Goal: Transaction & Acquisition: Book appointment/travel/reservation

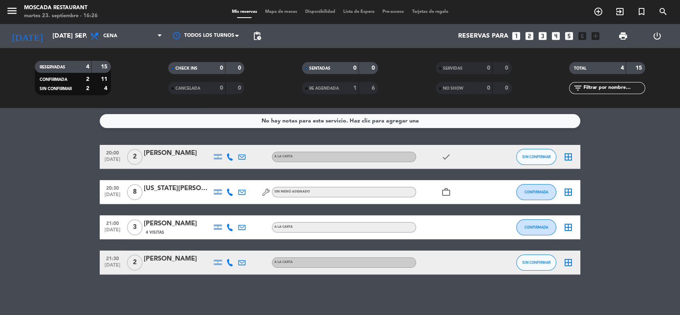
click at [18, 151] on bookings-row "20:00 [DATE] 2 [PERSON_NAME] A [PERSON_NAME] check SIN CONFIRMAR border_all 20:…" at bounding box center [340, 210] width 680 height 130
drag, startPoint x: 72, startPoint y: 233, endPoint x: 65, endPoint y: 233, distance: 6.4
click at [65, 233] on bookings-row "20:00 [DATE] 2 [PERSON_NAME] A [PERSON_NAME] check SIN CONFIRMAR border_all 20:…" at bounding box center [340, 210] width 680 height 130
drag, startPoint x: 15, startPoint y: 153, endPoint x: 24, endPoint y: 154, distance: 8.8
click at [22, 154] on bookings-row "20:00 [DATE] 2 [PERSON_NAME] A [PERSON_NAME] check SIN CONFIRMAR border_all 20:…" at bounding box center [340, 210] width 680 height 130
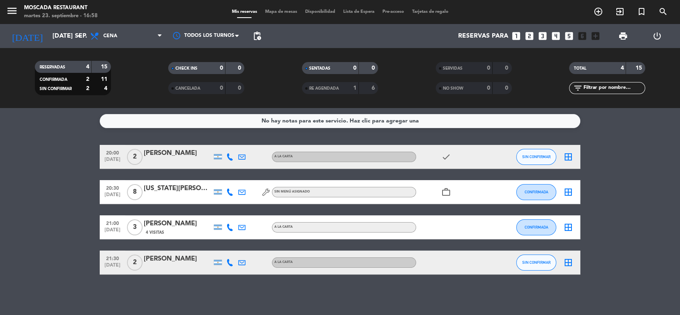
click at [410, 294] on div "No hay notas para este servicio. Haz clic para agregar una 20:00 [DATE] 2 [PERS…" at bounding box center [340, 211] width 680 height 207
click at [643, 195] on bookings-row "20:00 [DATE] 2 [PERSON_NAME] A [PERSON_NAME] check SIN CONFIRMAR border_all 20:…" at bounding box center [340, 210] width 680 height 130
click at [364, 311] on div "No hay notas para este servicio. Haz clic para agregar una 20:00 [DATE] 2 [PERS…" at bounding box center [340, 211] width 680 height 207
click at [72, 191] on bookings-row "20:00 [DATE] 2 [PERSON_NAME] A [PERSON_NAME] check SIN CONFIRMAR border_all 20:…" at bounding box center [340, 210] width 680 height 130
click at [66, 39] on input "[DATE] sep." at bounding box center [90, 36] width 84 height 16
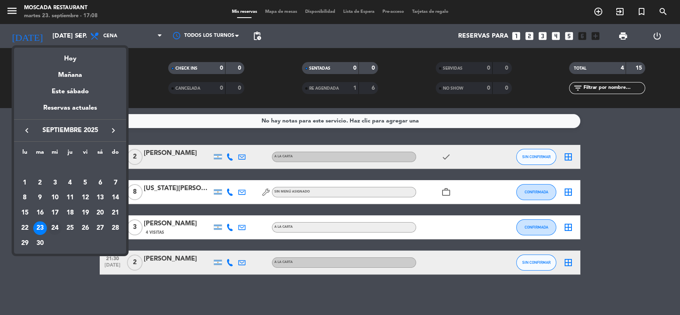
click at [58, 229] on div "24" at bounding box center [55, 228] width 14 height 14
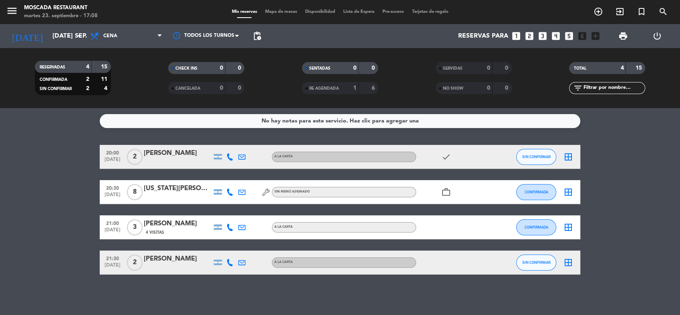
type input "mié. [DATE]"
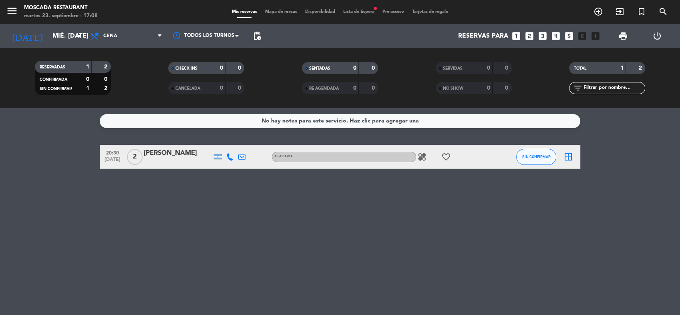
drag, startPoint x: 355, startPoint y: 17, endPoint x: 357, endPoint y: 10, distance: 7.5
click at [355, 14] on div "menu Moscada Restaurant martes 23. septiembre - 17:08 Mis reservas Mapa de mesa…" at bounding box center [340, 12] width 680 height 24
click at [357, 10] on span "Lista de Espera fiber_manual_record" at bounding box center [358, 12] width 39 height 4
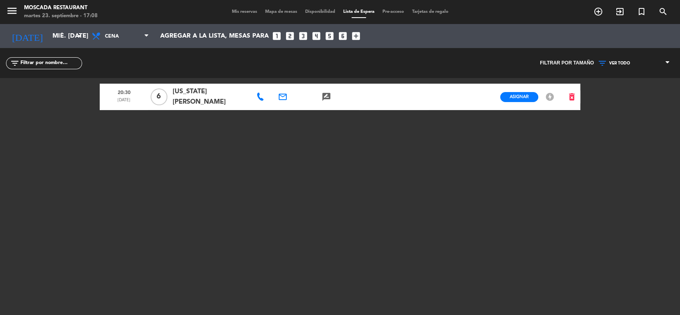
click at [261, 11] on span "Mapa de mesas" at bounding box center [281, 12] width 40 height 4
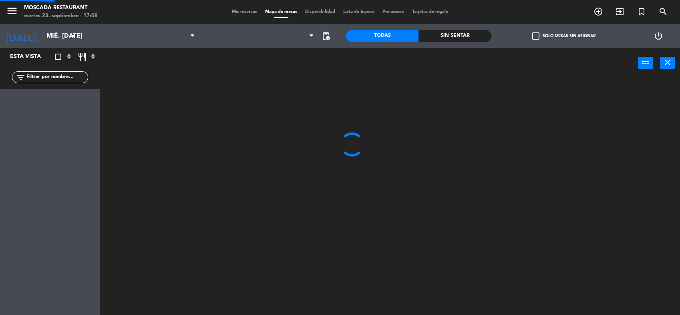
click at [244, 10] on span "Mis reservas" at bounding box center [244, 12] width 33 height 4
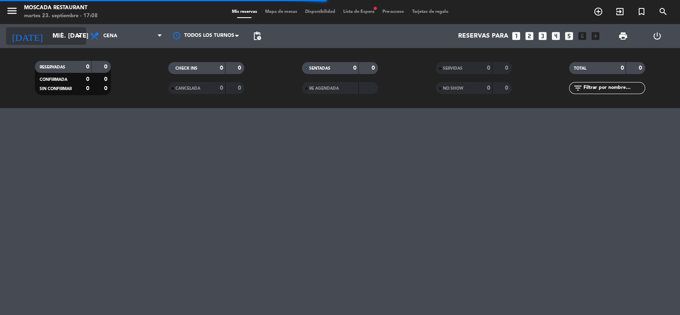
click at [66, 31] on input "mié. [DATE]" at bounding box center [90, 36] width 84 height 16
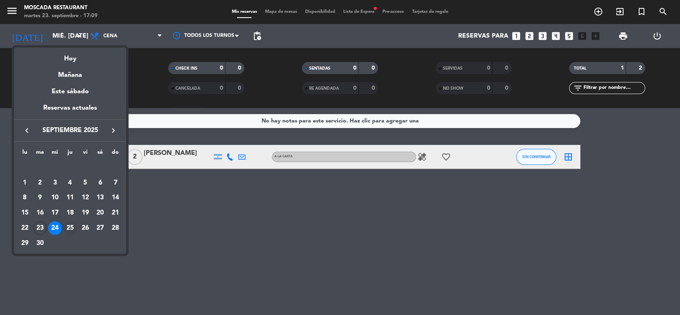
click at [69, 225] on div "25" at bounding box center [70, 228] width 14 height 14
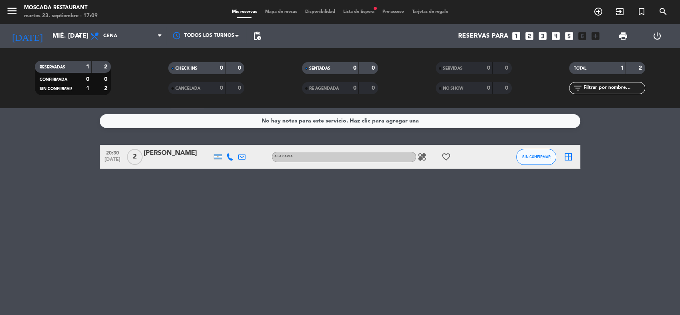
type input "[DEMOGRAPHIC_DATA] [DATE]"
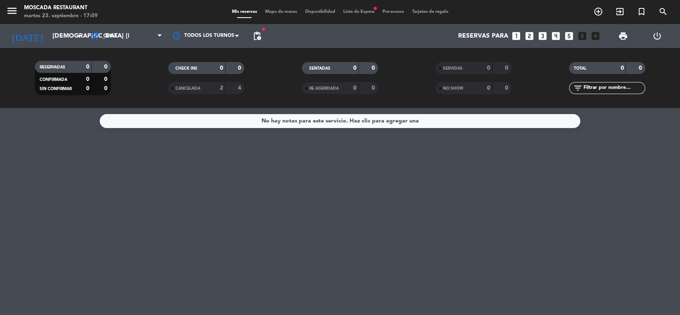
click at [371, 12] on span "Lista de Espera fiber_manual_record" at bounding box center [358, 12] width 39 height 4
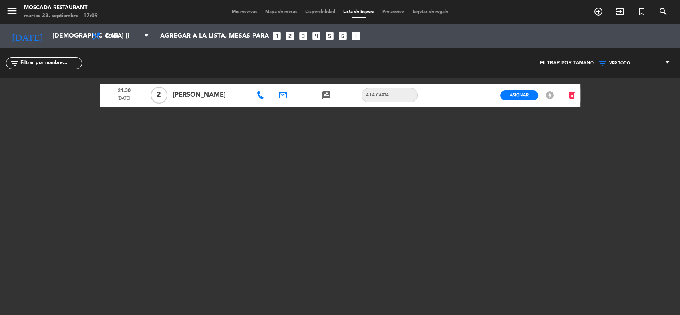
click at [240, 12] on span "Mis reservas" at bounding box center [244, 12] width 33 height 4
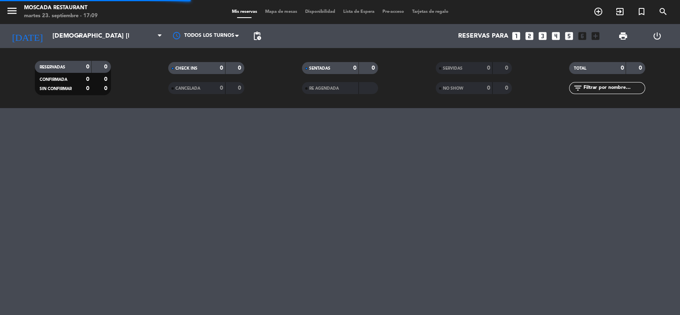
click at [322, 12] on span "Disponibilidad" at bounding box center [320, 12] width 38 height 4
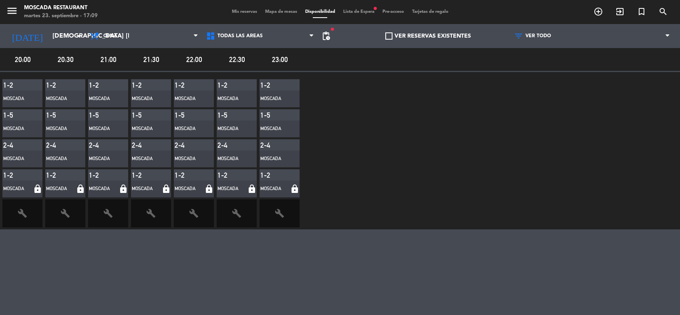
click at [358, 15] on div "menu Moscada Restaurant martes 23. septiembre - 17:09 Mis reservas Mapa de mesa…" at bounding box center [340, 12] width 680 height 24
click at [361, 13] on span "Lista de Espera fiber_manual_record" at bounding box center [358, 12] width 39 height 4
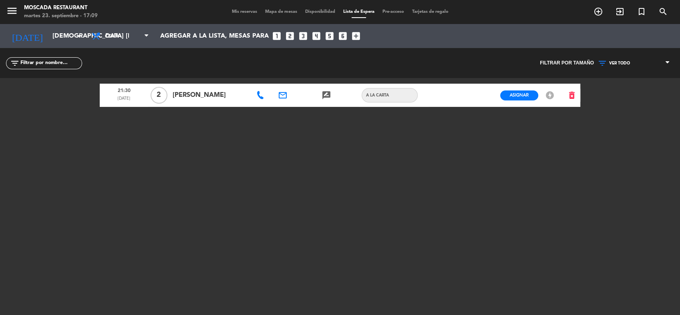
click at [557, 94] on div "Asignar EN ESPERA offline_bolt" at bounding box center [529, 95] width 70 height 23
click at [574, 90] on icon "delete_forever" at bounding box center [572, 95] width 10 height 10
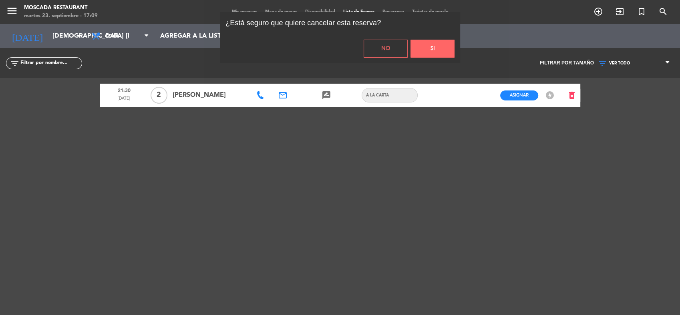
click at [422, 45] on button "Si" at bounding box center [432, 49] width 44 height 18
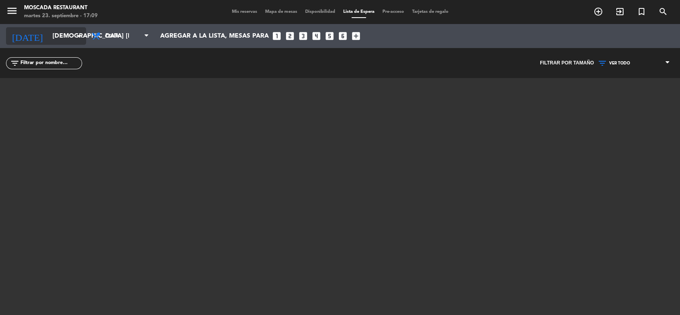
click at [49, 35] on input "[DEMOGRAPHIC_DATA] [DATE]" at bounding box center [90, 36] width 84 height 16
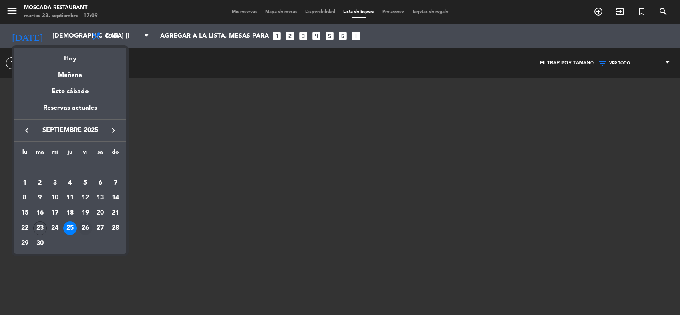
click at [86, 227] on div "26" at bounding box center [85, 228] width 14 height 14
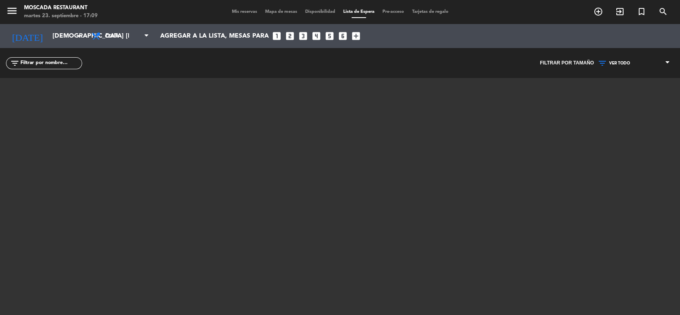
type input "vie. [DATE]"
click at [236, 22] on div "menu Moscada Restaurant martes 23. septiembre - 17:09 Mis reservas Mapa de mesa…" at bounding box center [340, 12] width 680 height 24
click at [242, 12] on span "Mis reservas" at bounding box center [244, 12] width 33 height 4
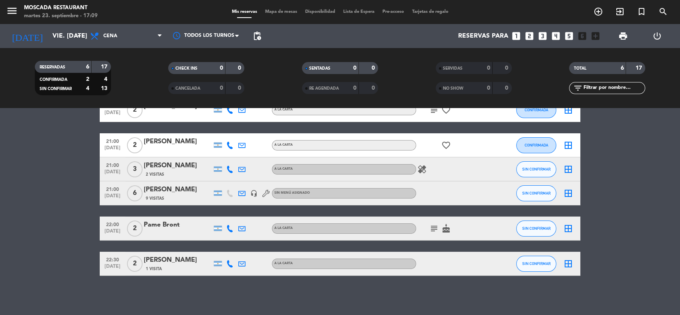
scroll to position [48, 0]
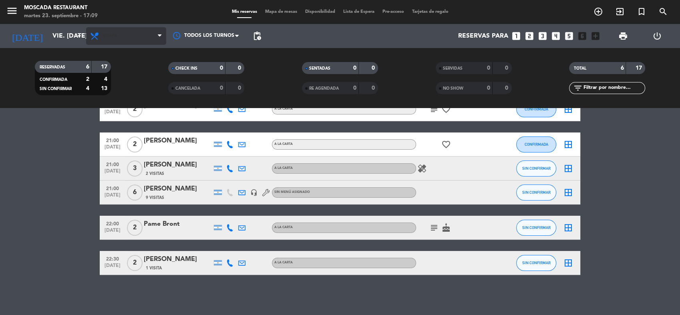
drag, startPoint x: 126, startPoint y: 22, endPoint x: 132, endPoint y: 38, distance: 17.6
click at [126, 22] on div "menu Moscada Restaurant martes 23. septiembre - 17:09 Mis reservas Mapa de mesa…" at bounding box center [340, 12] width 680 height 24
click at [134, 39] on span "Cena" at bounding box center [126, 36] width 80 height 18
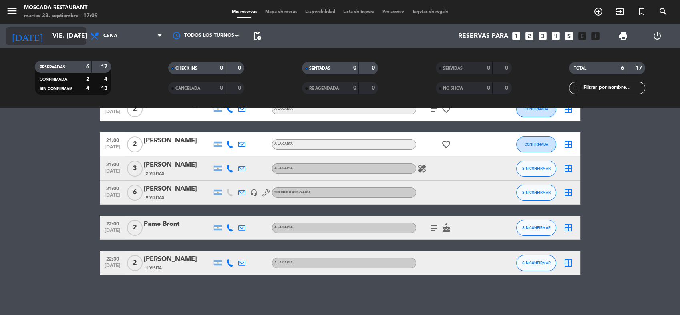
click at [48, 33] on input "vie. [DATE]" at bounding box center [90, 36] width 84 height 16
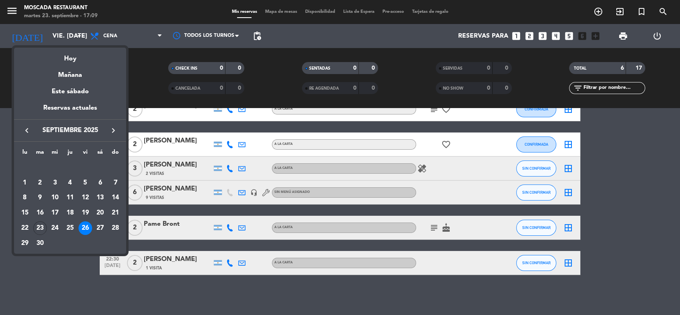
drag, startPoint x: 101, startPoint y: 225, endPoint x: 100, endPoint y: 185, distance: 40.4
click at [101, 225] on div "27" at bounding box center [100, 228] width 14 height 14
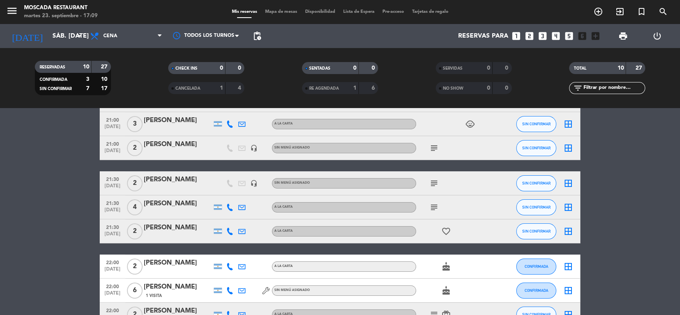
scroll to position [0, 0]
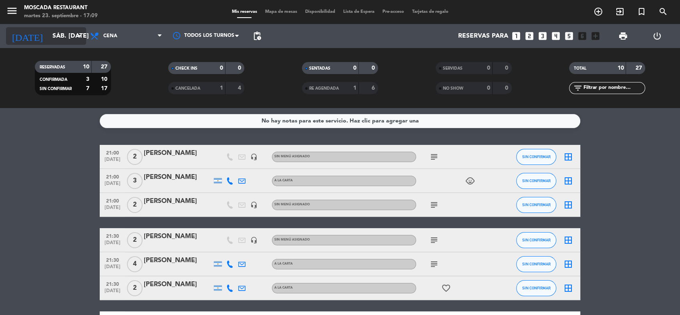
click at [50, 41] on input "sáb. [DATE]" at bounding box center [90, 36] width 84 height 16
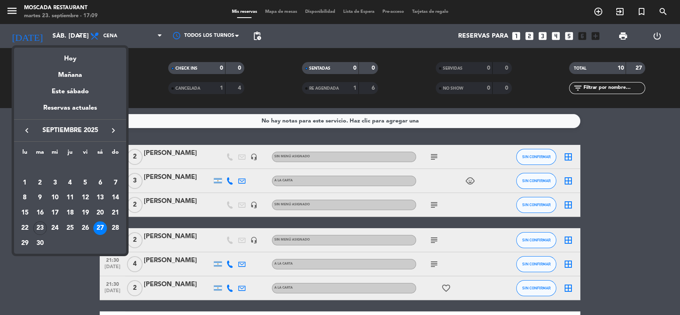
click at [34, 231] on div "23" at bounding box center [40, 228] width 14 height 14
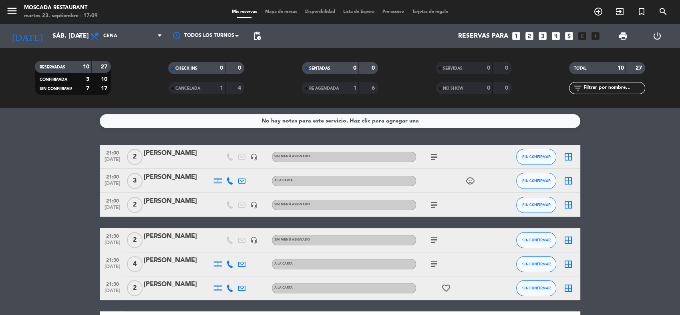
type input "[DATE] sep."
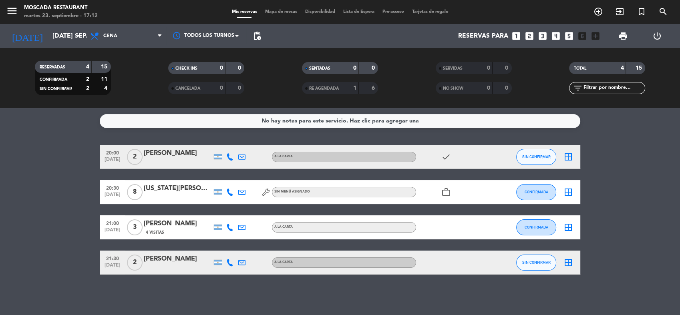
click at [189, 192] on div "[US_STATE][PERSON_NAME]" at bounding box center [178, 188] width 68 height 10
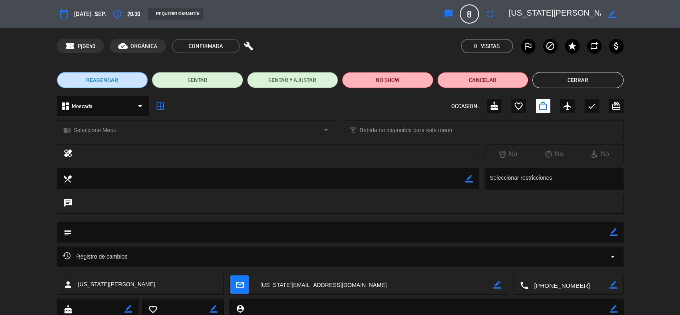
drag, startPoint x: 656, startPoint y: 70, endPoint x: 624, endPoint y: 77, distance: 33.6
click at [626, 80] on div "REAGENDAR SENTAR SENTAR Y AJUSTAR NO SHOW Cancelar Cerrar" at bounding box center [340, 80] width 680 height 32
click at [624, 77] on div "REAGENDAR SENTAR SENTAR Y AJUSTAR NO SHOW Cancelar Cerrar" at bounding box center [340, 80] width 680 height 32
click at [600, 73] on button "Cerrar" at bounding box center [577, 80] width 91 height 16
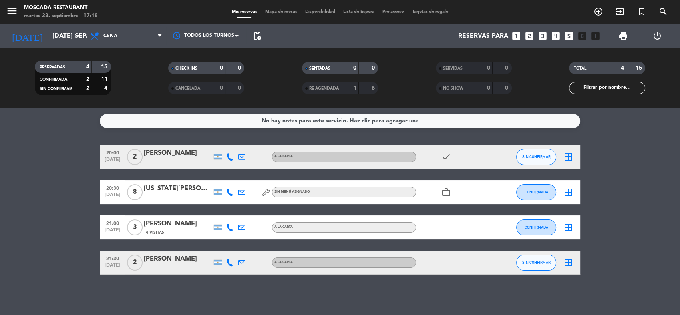
click at [652, 151] on bookings-row "20:00 [DATE] 2 [PERSON_NAME] A [PERSON_NAME] check SIN CONFIRMAR border_all 20:…" at bounding box center [340, 210] width 680 height 130
click at [530, 29] on div "Reservas para looks_one looks_two looks_3 looks_4 looks_5 looks_6 add_box" at bounding box center [434, 36] width 338 height 24
click at [529, 33] on icon "looks_two" at bounding box center [529, 36] width 10 height 10
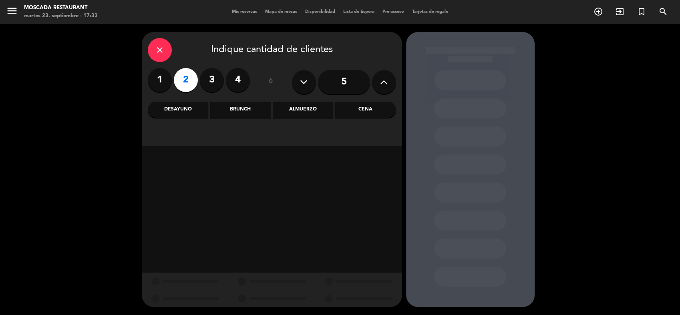
click at [363, 112] on div "Cena" at bounding box center [365, 110] width 60 height 16
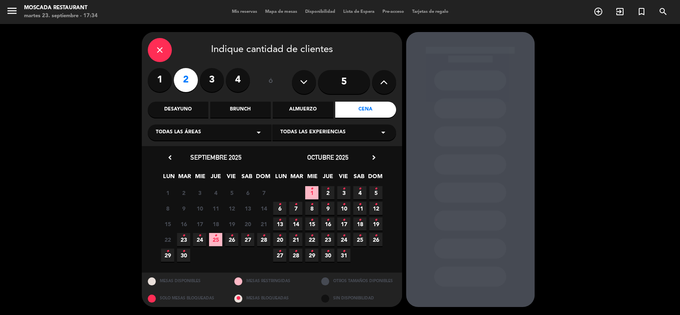
click at [181, 237] on span "23 •" at bounding box center [183, 239] width 13 height 13
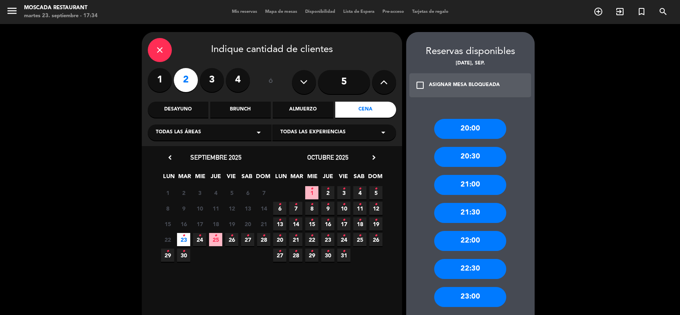
click at [457, 209] on div "21:30" at bounding box center [470, 213] width 72 height 20
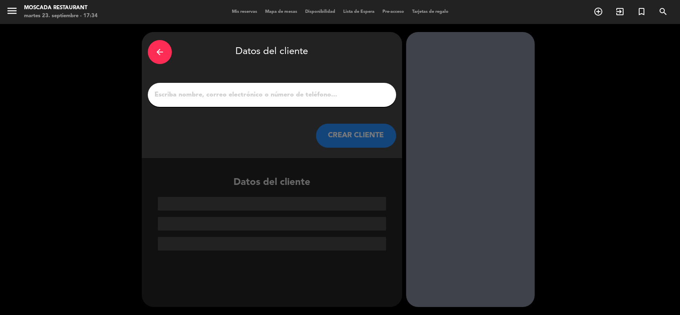
click at [266, 76] on div "arrow_back Datos del cliente CREAR CLIENTE" at bounding box center [272, 95] width 260 height 126
click at [249, 92] on input "1" at bounding box center [272, 94] width 236 height 11
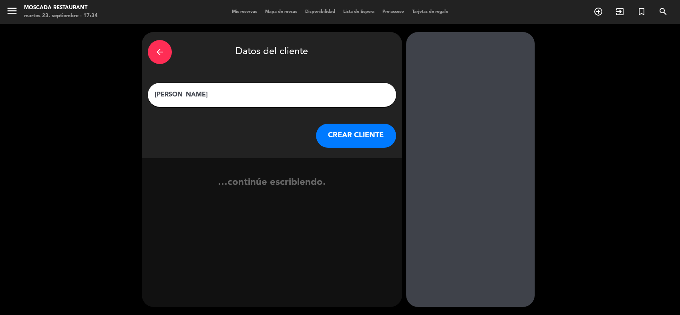
type input "[PERSON_NAME]"
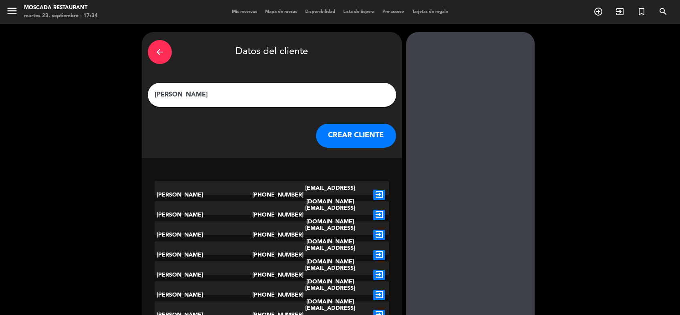
click at [378, 153] on div "arrow_back Datos del cliente [PERSON_NAME] CLIENTE" at bounding box center [272, 95] width 260 height 126
click at [365, 139] on button "CREAR CLIENTE" at bounding box center [356, 136] width 80 height 24
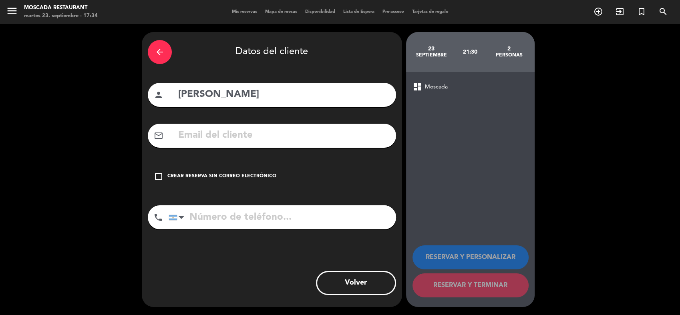
click at [219, 176] on div "Crear reserva sin correo electrónico" at bounding box center [221, 177] width 109 height 8
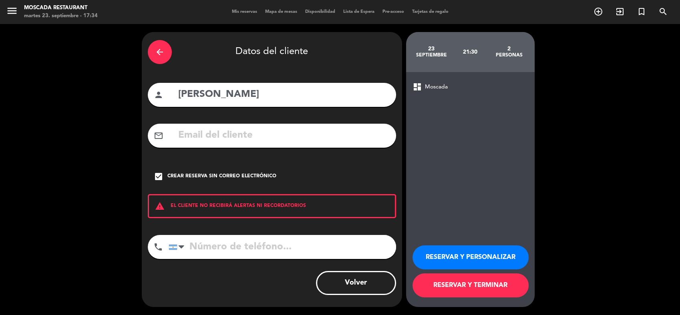
click at [468, 289] on button "RESERVAR Y TERMINAR" at bounding box center [470, 285] width 116 height 24
